Goal: Information Seeking & Learning: Learn about a topic

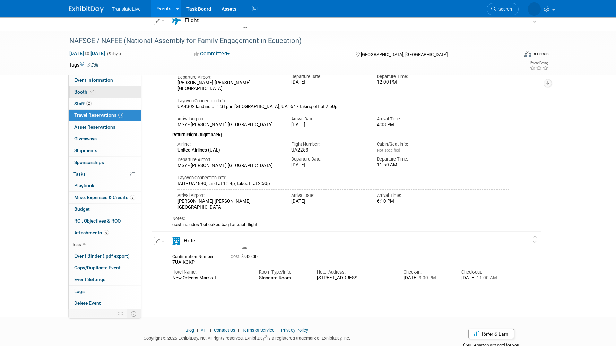
click at [80, 89] on span "Booth" at bounding box center [84, 92] width 21 height 6
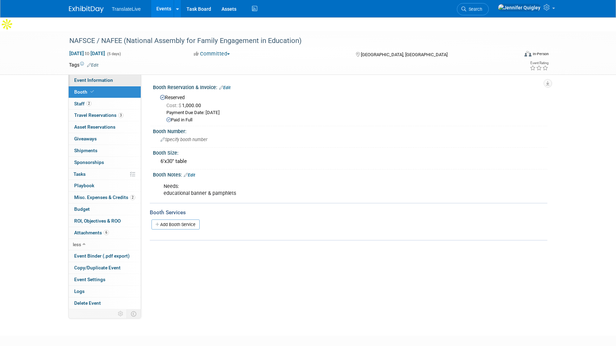
click at [82, 77] on span "Event Information" at bounding box center [93, 80] width 39 height 6
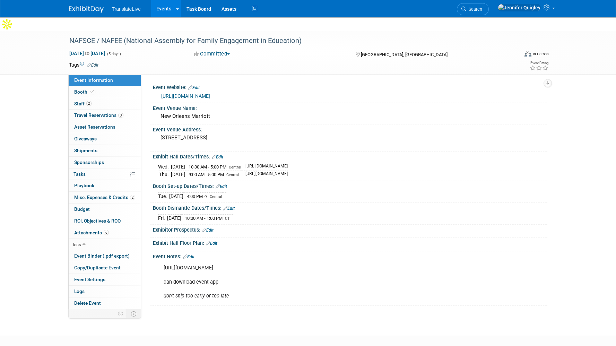
click at [210, 93] on link "[URL][DOMAIN_NAME]" at bounding box center [185, 96] width 49 height 6
click at [288, 163] on td "[URL][DOMAIN_NAME]" at bounding box center [264, 167] width 46 height 8
drag, startPoint x: 257, startPoint y: 153, endPoint x: 419, endPoint y: 149, distance: 162.0
click at [419, 161] on div "[DATE] 10:30 AM - 5:00 PM Central [URL][DOMAIN_NAME] [DATE] 9:00 AM - 5:00 PM C…" at bounding box center [350, 169] width 384 height 17
click at [342, 191] on div "[DATE] 4:00 PM - ? Central" at bounding box center [350, 195] width 384 height 9
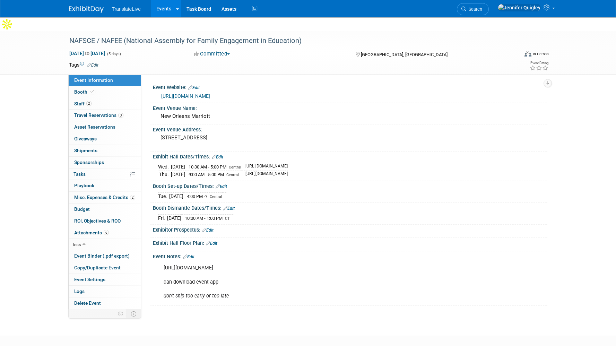
drag, startPoint x: 279, startPoint y: 250, endPoint x: 216, endPoint y: 244, distance: 63.1
click at [216, 251] on div "Event Notes: Edit [URL][DOMAIN_NAME] can download event app don't ship too earl…" at bounding box center [349, 278] width 398 height 54
copy div "Edit [URL][DOMAIN_NAME]"
